Goal: Find specific page/section: Find specific page/section

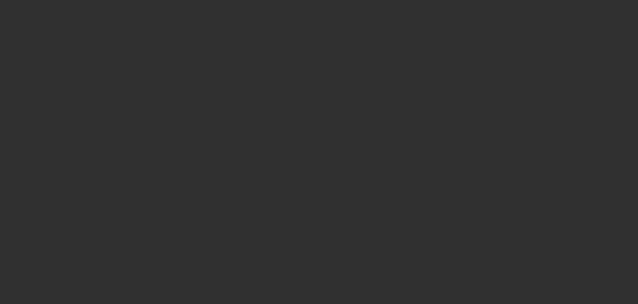
select select "10"
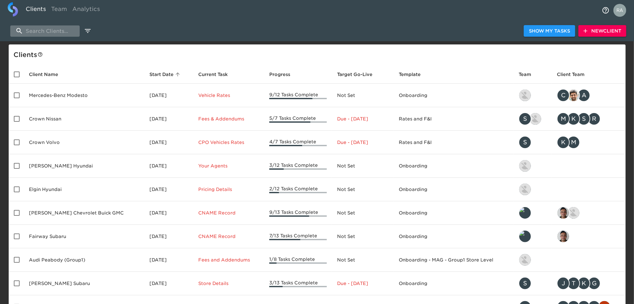
click at [49, 32] on input "search" at bounding box center [44, 30] width 69 height 11
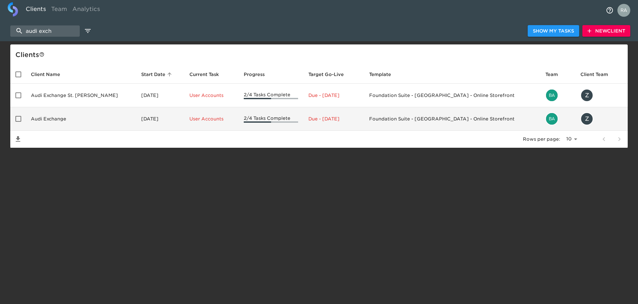
type input "audi exch"
click at [75, 116] on td "Audi Exchange" at bounding box center [81, 118] width 110 height 23
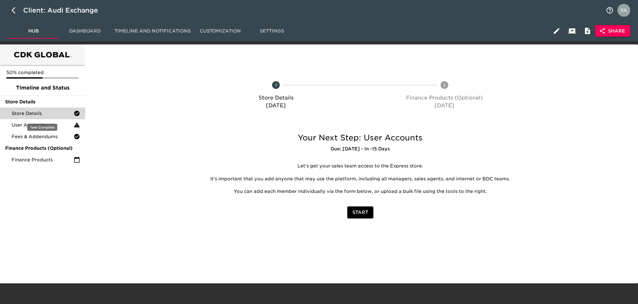
click at [43, 116] on span "Store Details" at bounding box center [43, 113] width 62 height 6
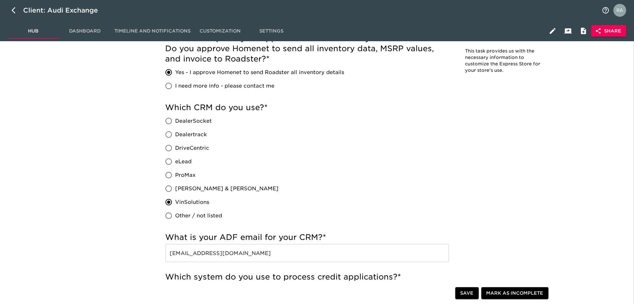
scroll to position [257, 0]
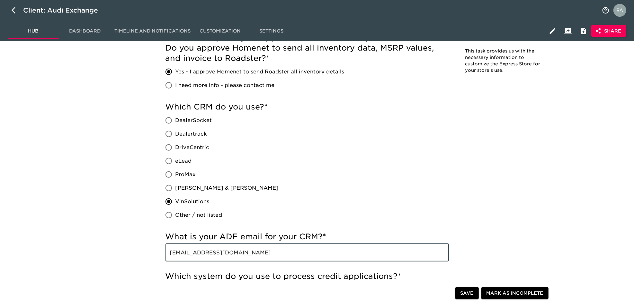
drag, startPoint x: 282, startPoint y: 253, endPoint x: 161, endPoint y: 253, distance: 120.9
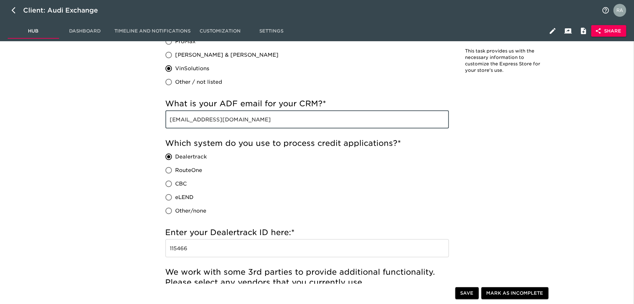
scroll to position [397, 0]
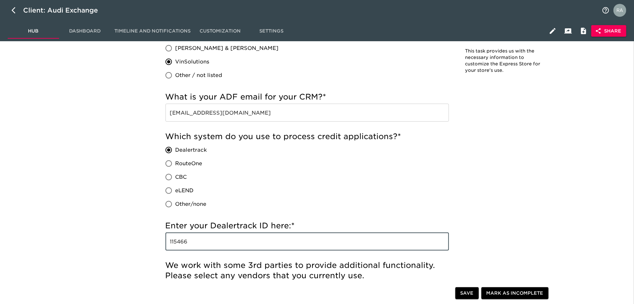
drag, startPoint x: 195, startPoint y: 241, endPoint x: 164, endPoint y: 241, distance: 30.9
click at [164, 241] on div "Incomplete: We can integrate a new inventory provider, but it can sometimes tak…" at bounding box center [307, 242] width 294 height 1113
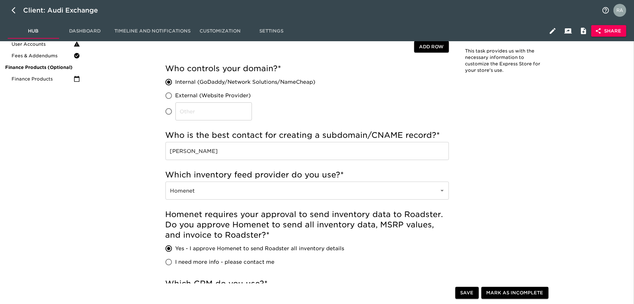
scroll to position [0, 0]
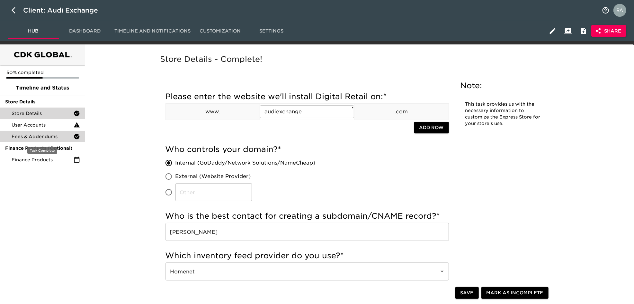
click at [36, 136] on span "Fees & Addendums" at bounding box center [43, 136] width 62 height 6
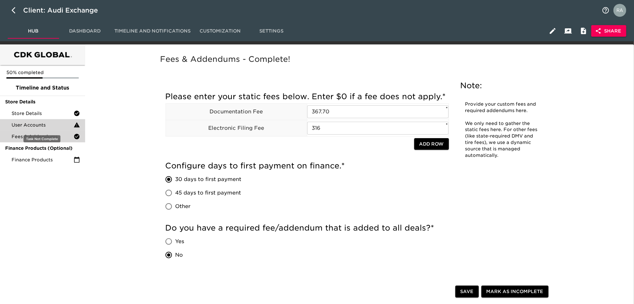
click at [24, 127] on span "User Accounts" at bounding box center [43, 125] width 62 height 6
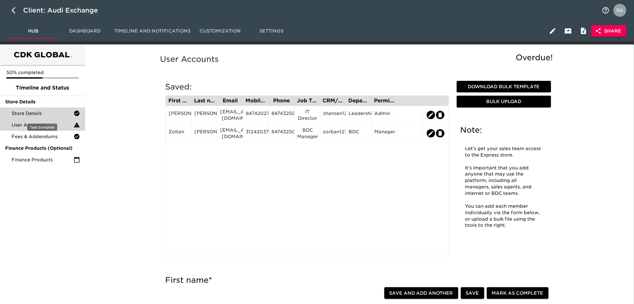
click at [42, 115] on span "Store Details" at bounding box center [43, 113] width 62 height 6
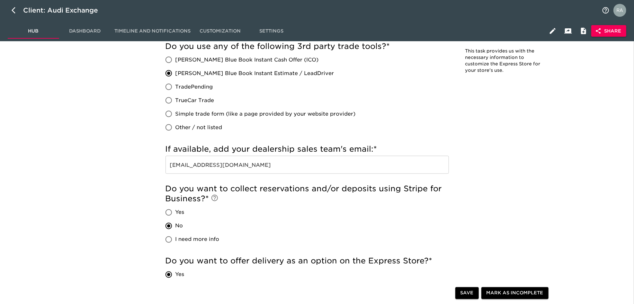
scroll to position [739, 0]
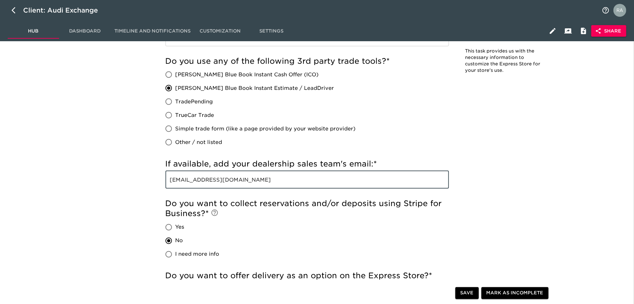
drag, startPoint x: 267, startPoint y: 179, endPoint x: 155, endPoint y: 181, distance: 112.5
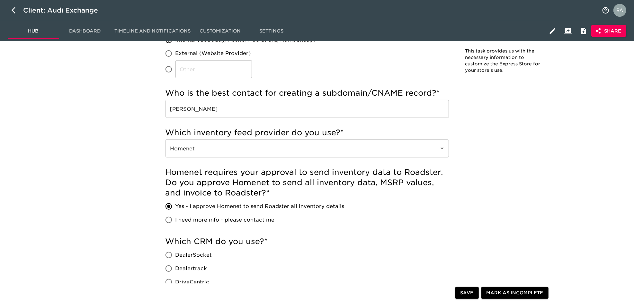
scroll to position [0, 0]
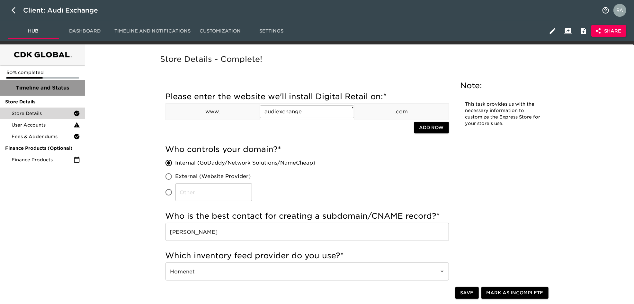
click at [39, 91] on span "Timeline and Status" at bounding box center [42, 88] width 75 height 8
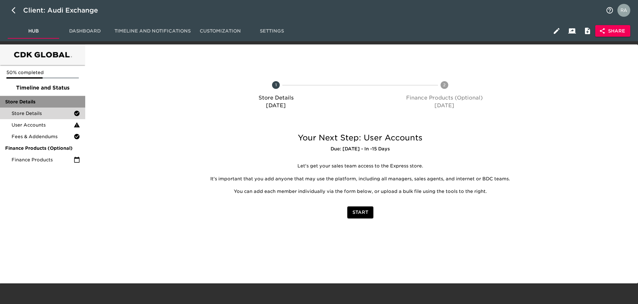
click at [42, 100] on span "Store Details" at bounding box center [42, 101] width 75 height 6
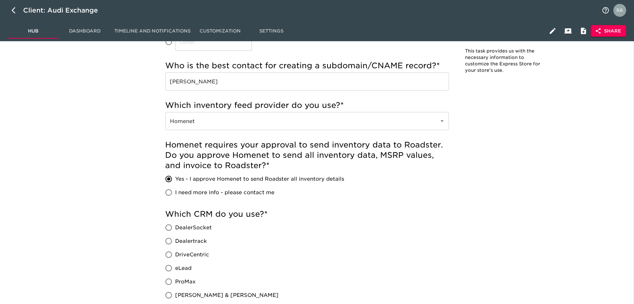
scroll to position [140, 0]
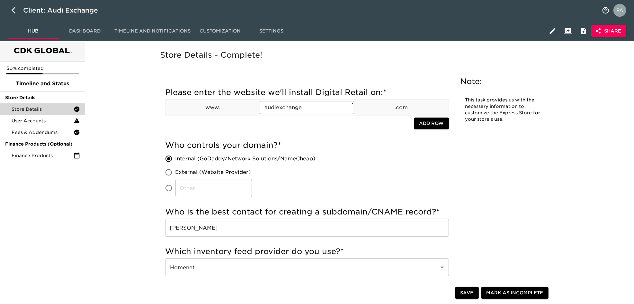
scroll to position [1, 0]
